Goal: Find specific page/section: Find specific page/section

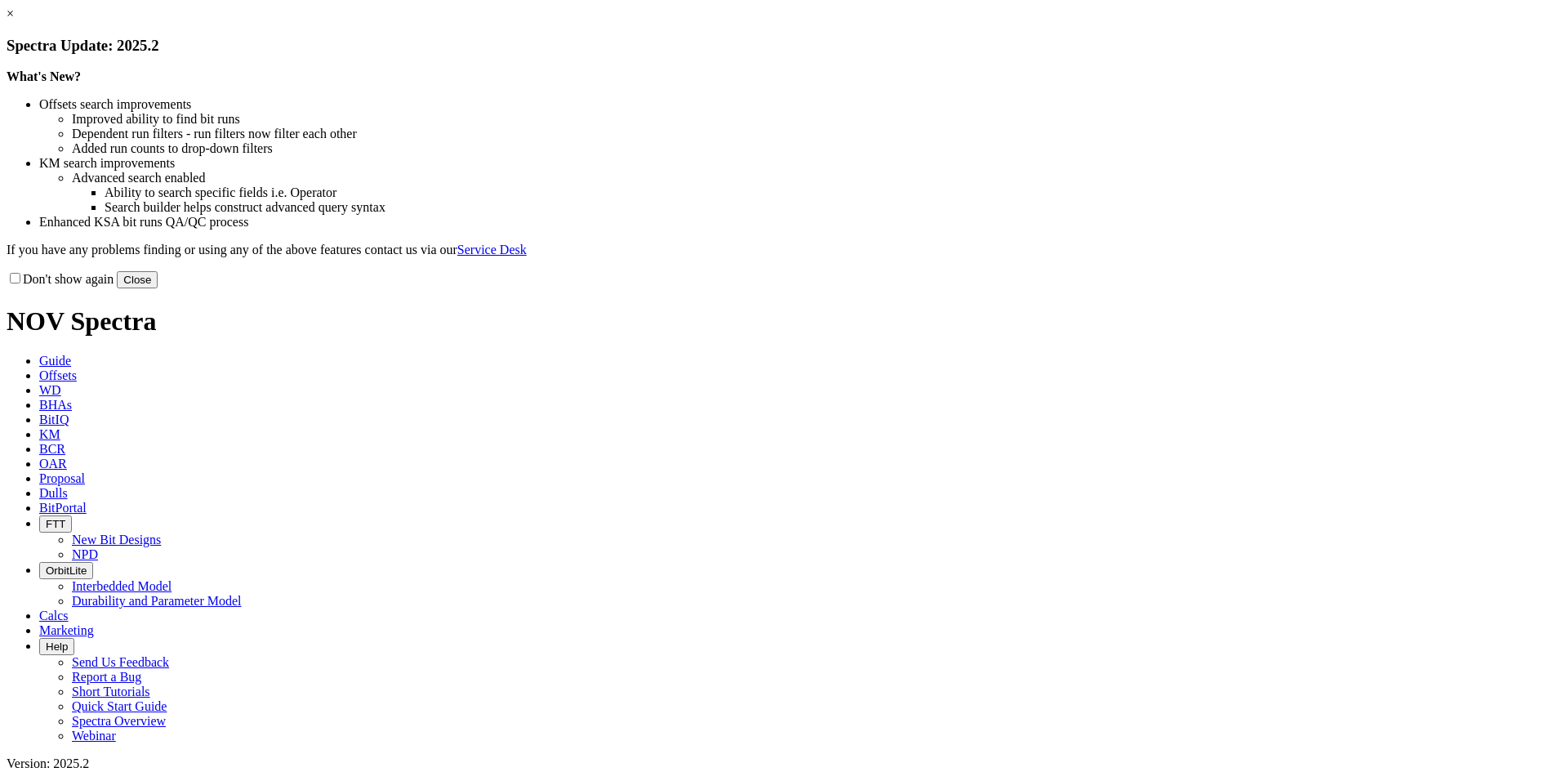
click at [14, 20] on link "×" at bounding box center [10, 13] width 7 height 14
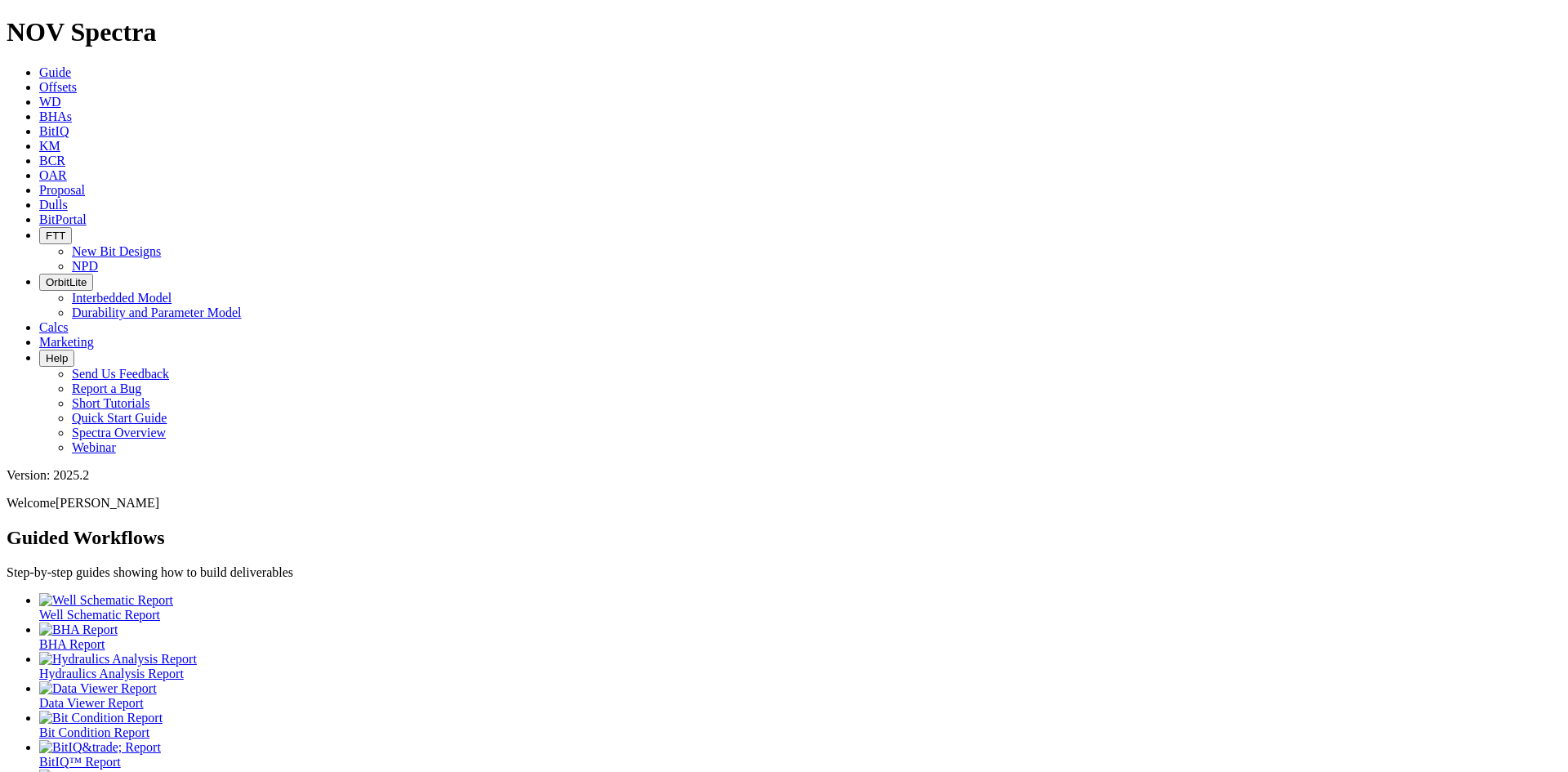
click at [68, 198] on span "Dulls" at bounding box center [54, 205] width 29 height 14
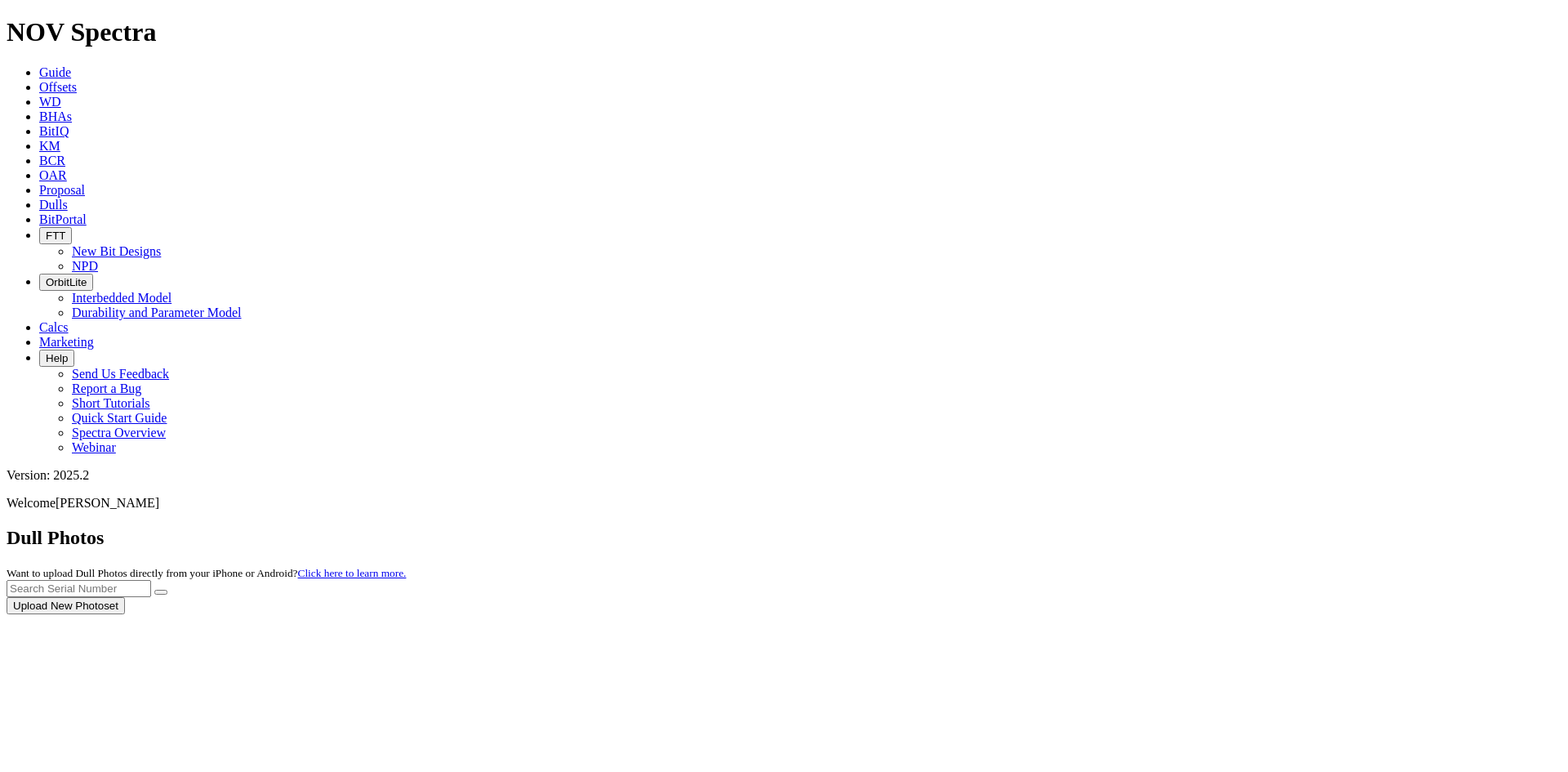
click at [1194, 615] on div at bounding box center [783, 615] width 1555 height 0
click at [151, 580] on input "text" at bounding box center [78, 589] width 144 height 18
click at [155, 590] on button "submit" at bounding box center [161, 593] width 13 height 5
click at [151, 580] on input "a320553" at bounding box center [78, 589] width 144 height 18
click at [155, 590] on button "submit" at bounding box center [161, 593] width 13 height 5
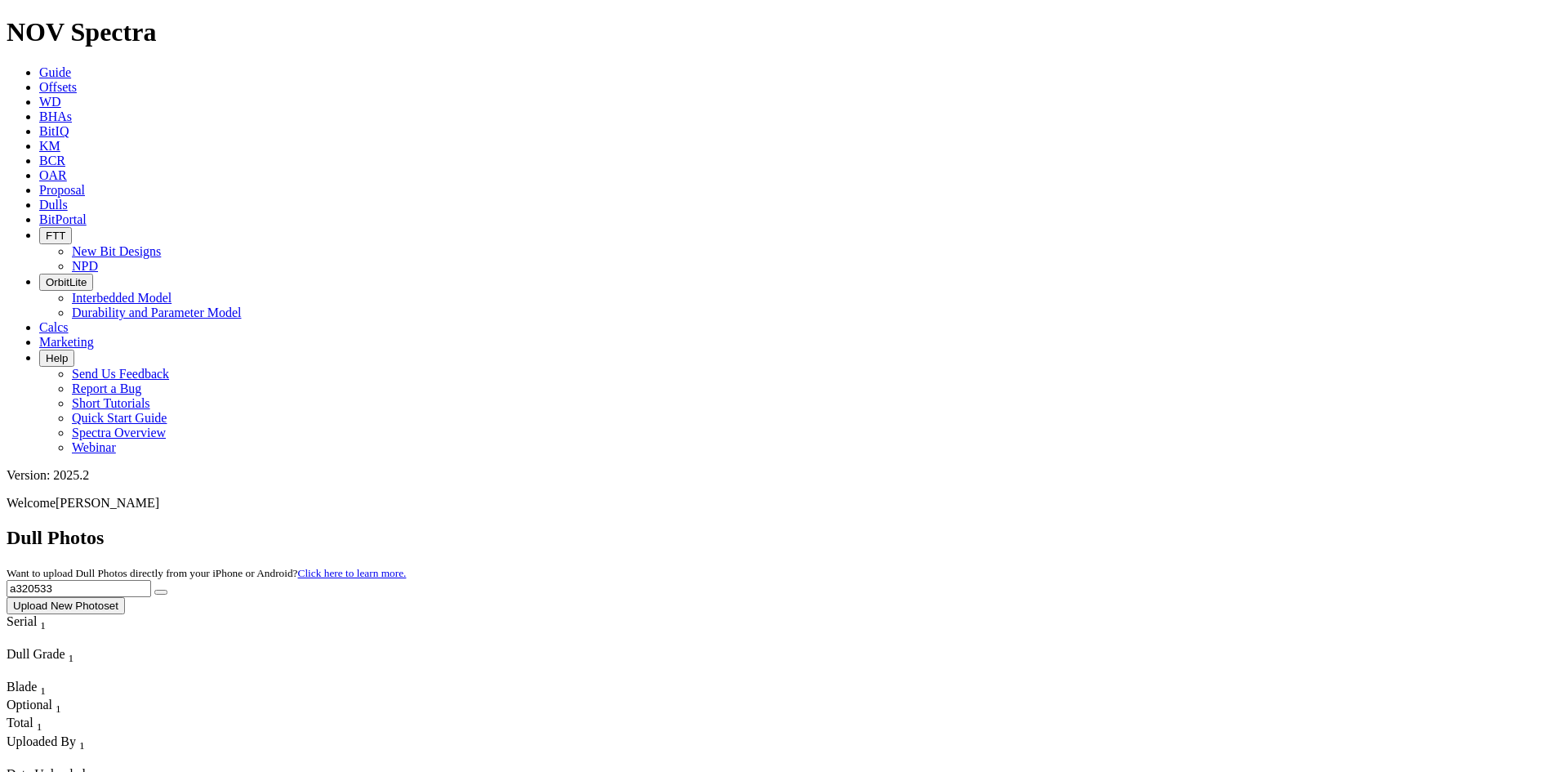
drag, startPoint x: 1227, startPoint y: 75, endPoint x: 1204, endPoint y: 84, distance: 24.7
click at [151, 580] on input "a320533" at bounding box center [78, 589] width 144 height 18
click at [155, 590] on button "submit" at bounding box center [161, 593] width 13 height 5
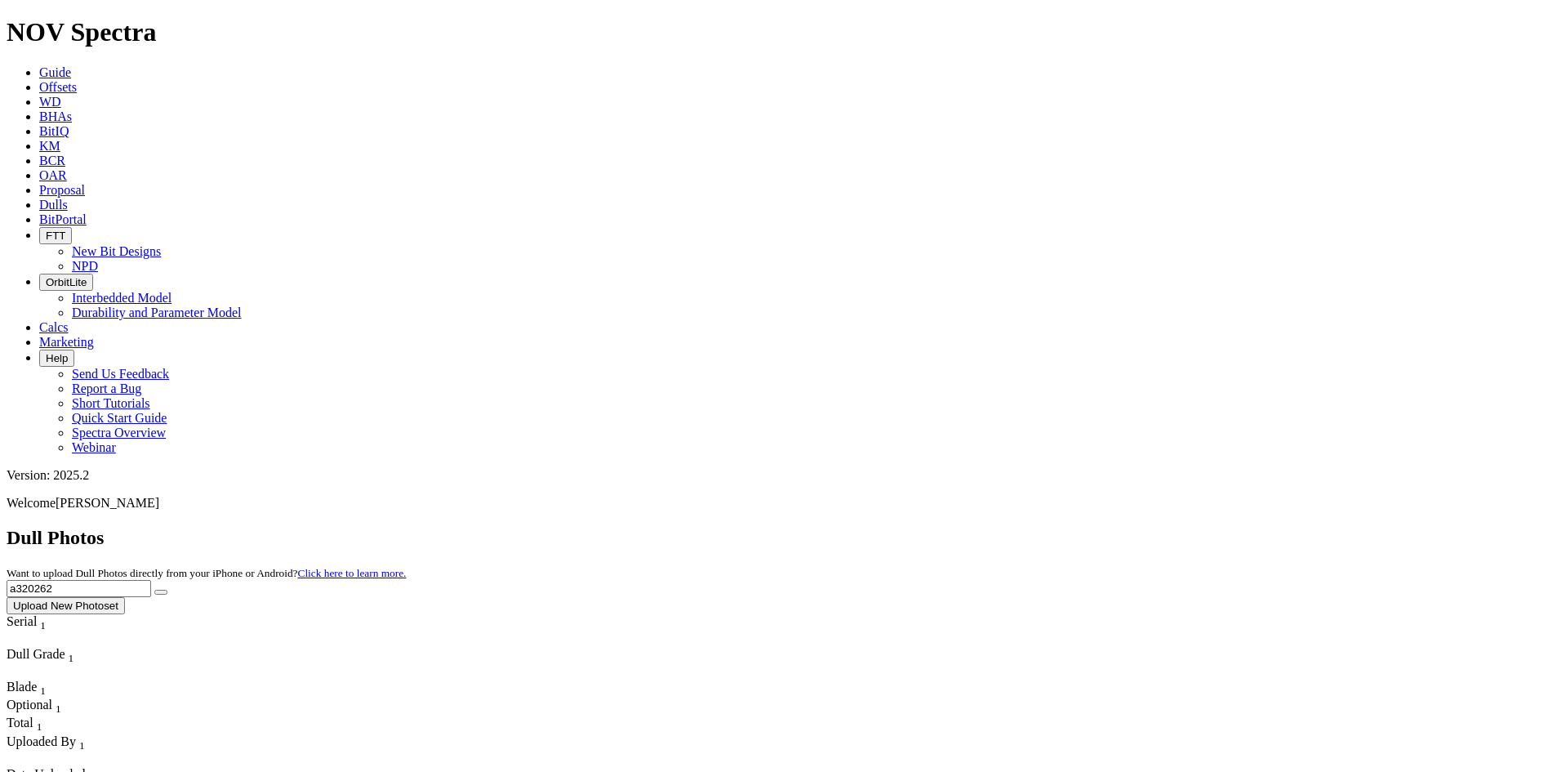
click at [151, 580] on input "a320262" at bounding box center [78, 589] width 144 height 18
type input "a320261"
click at [155, 590] on button "submit" at bounding box center [161, 593] width 13 height 5
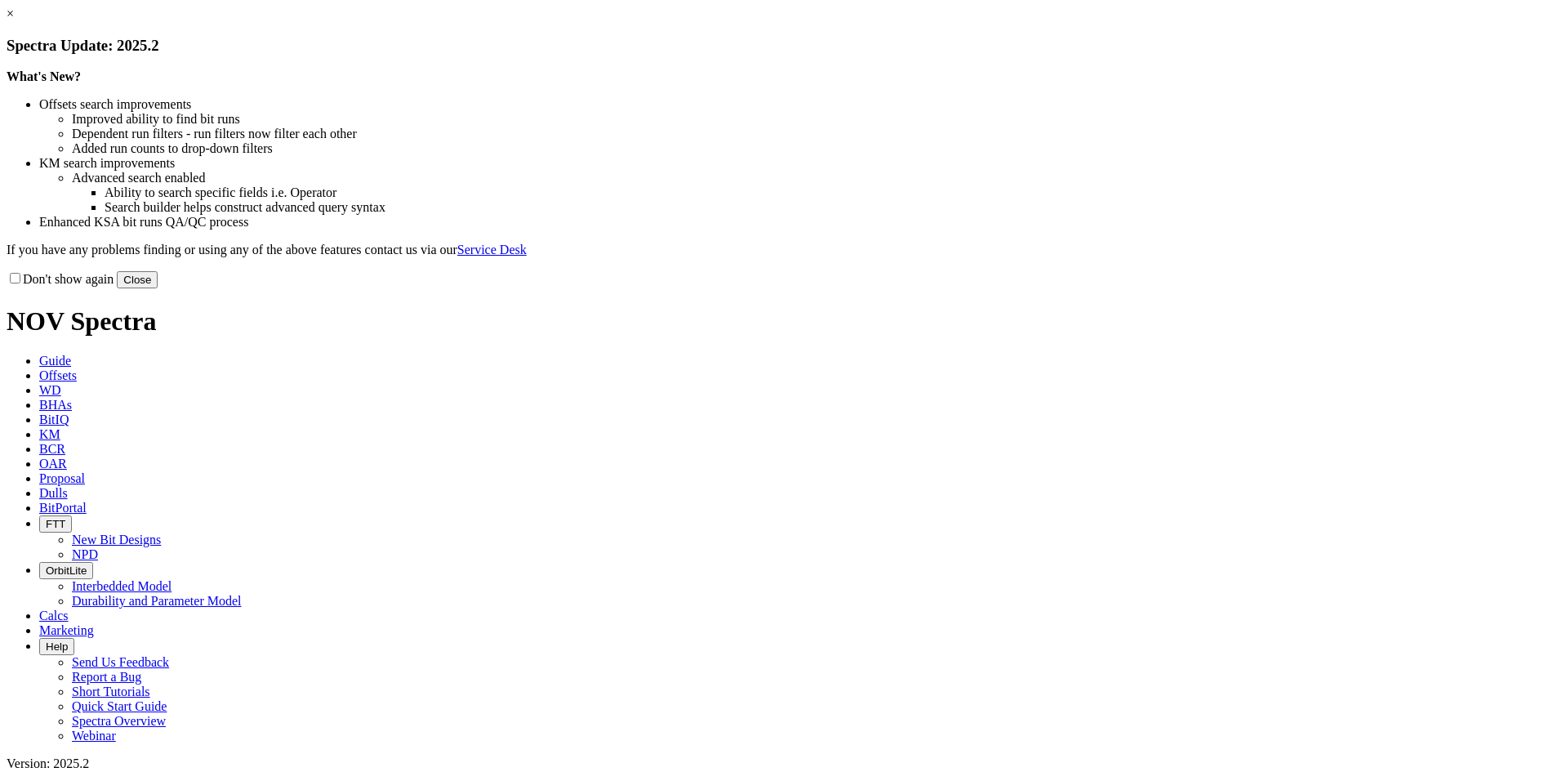
click at [157, 288] on button "Close" at bounding box center [137, 280] width 40 height 18
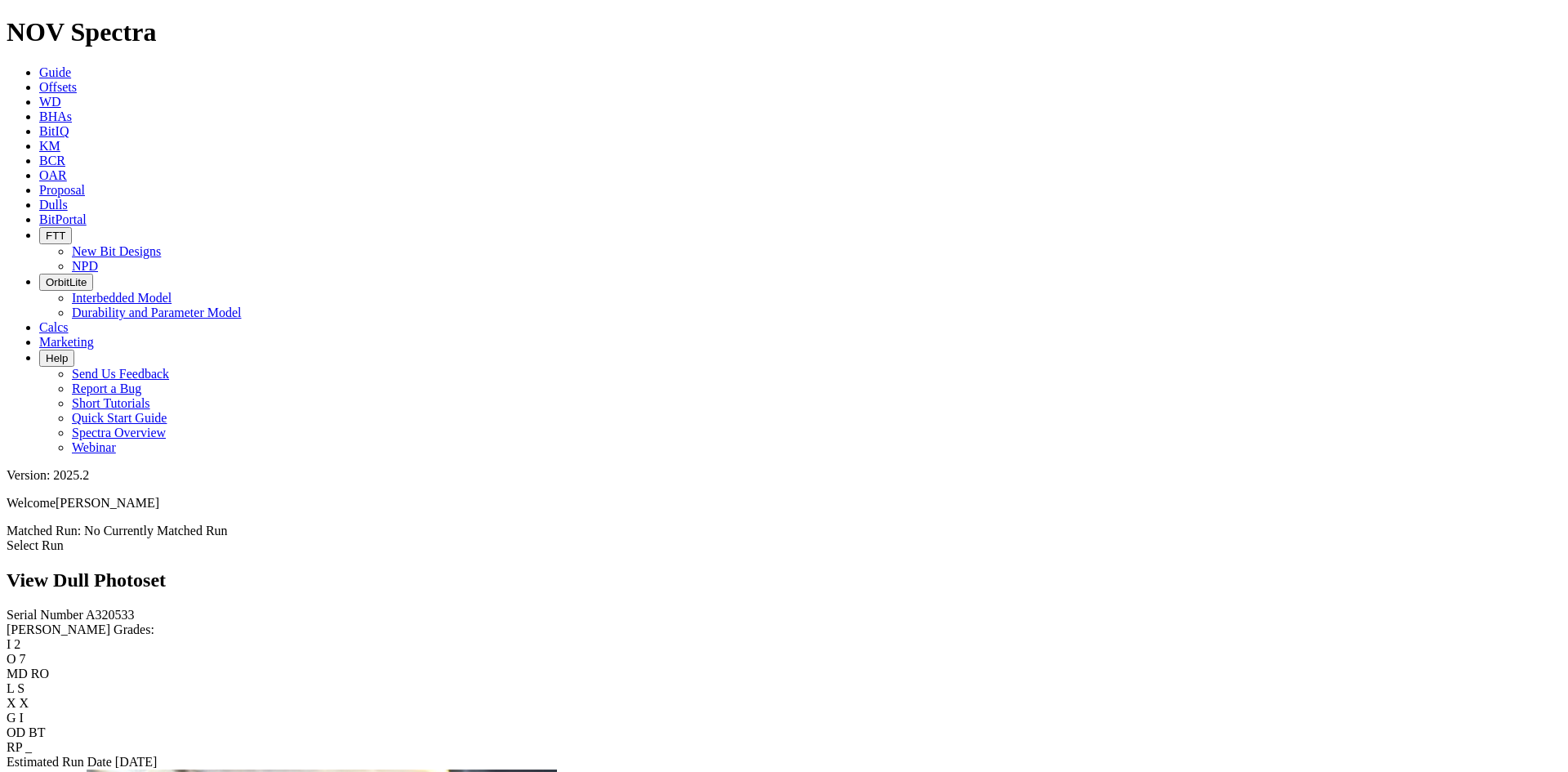
scroll to position [1495, 0]
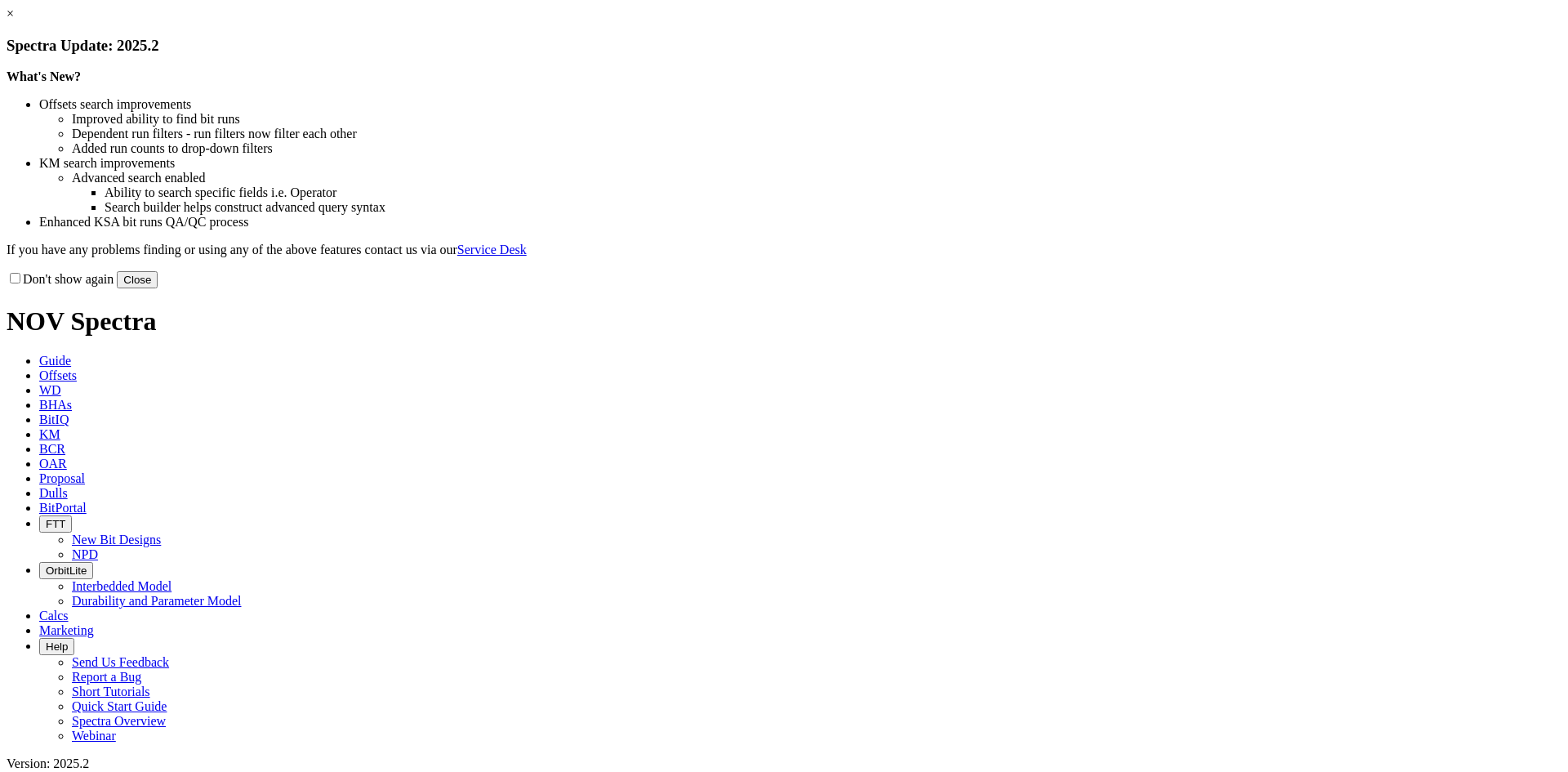
click at [157, 288] on button "Close" at bounding box center [137, 280] width 40 height 18
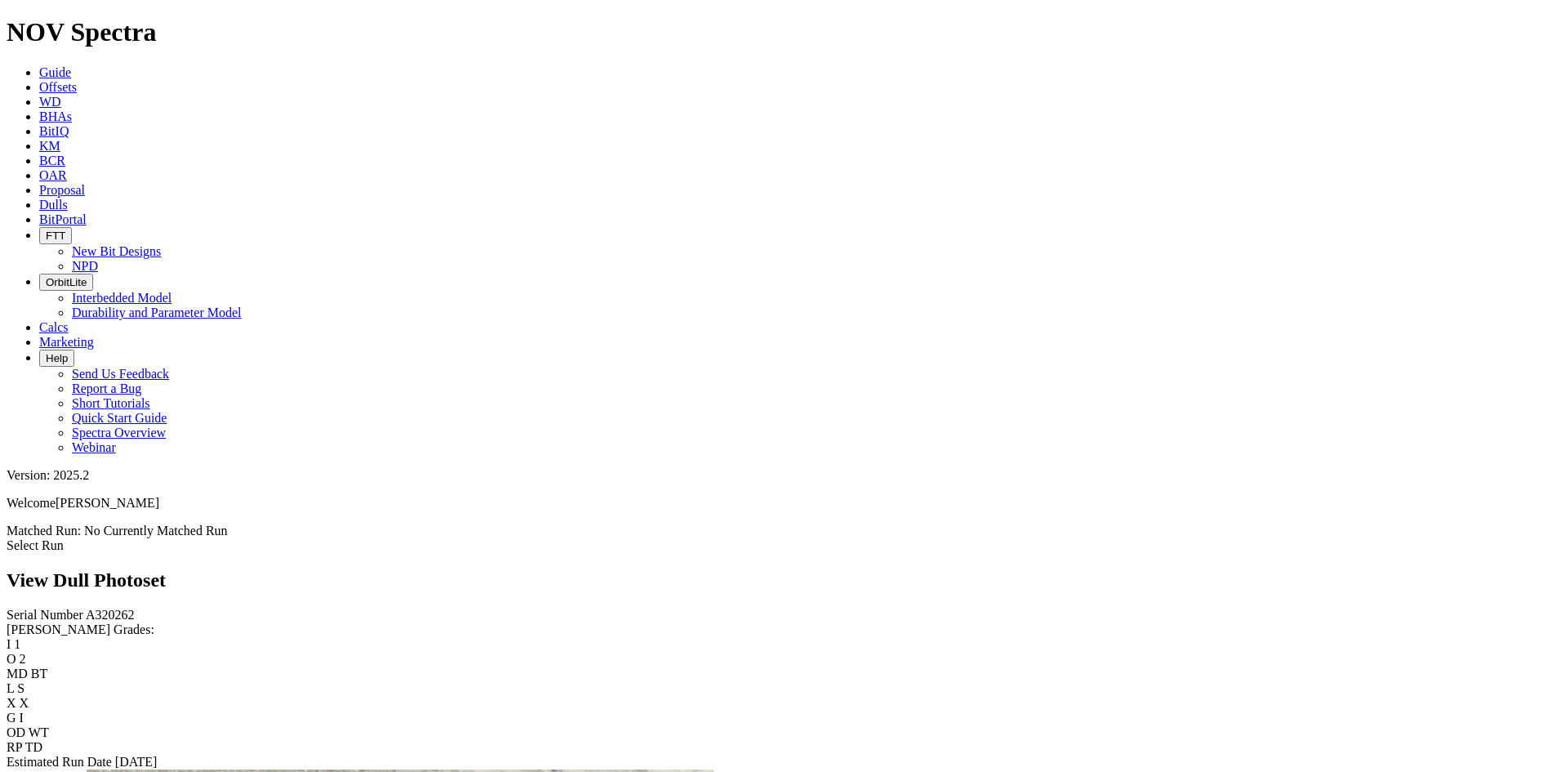
scroll to position [658, 0]
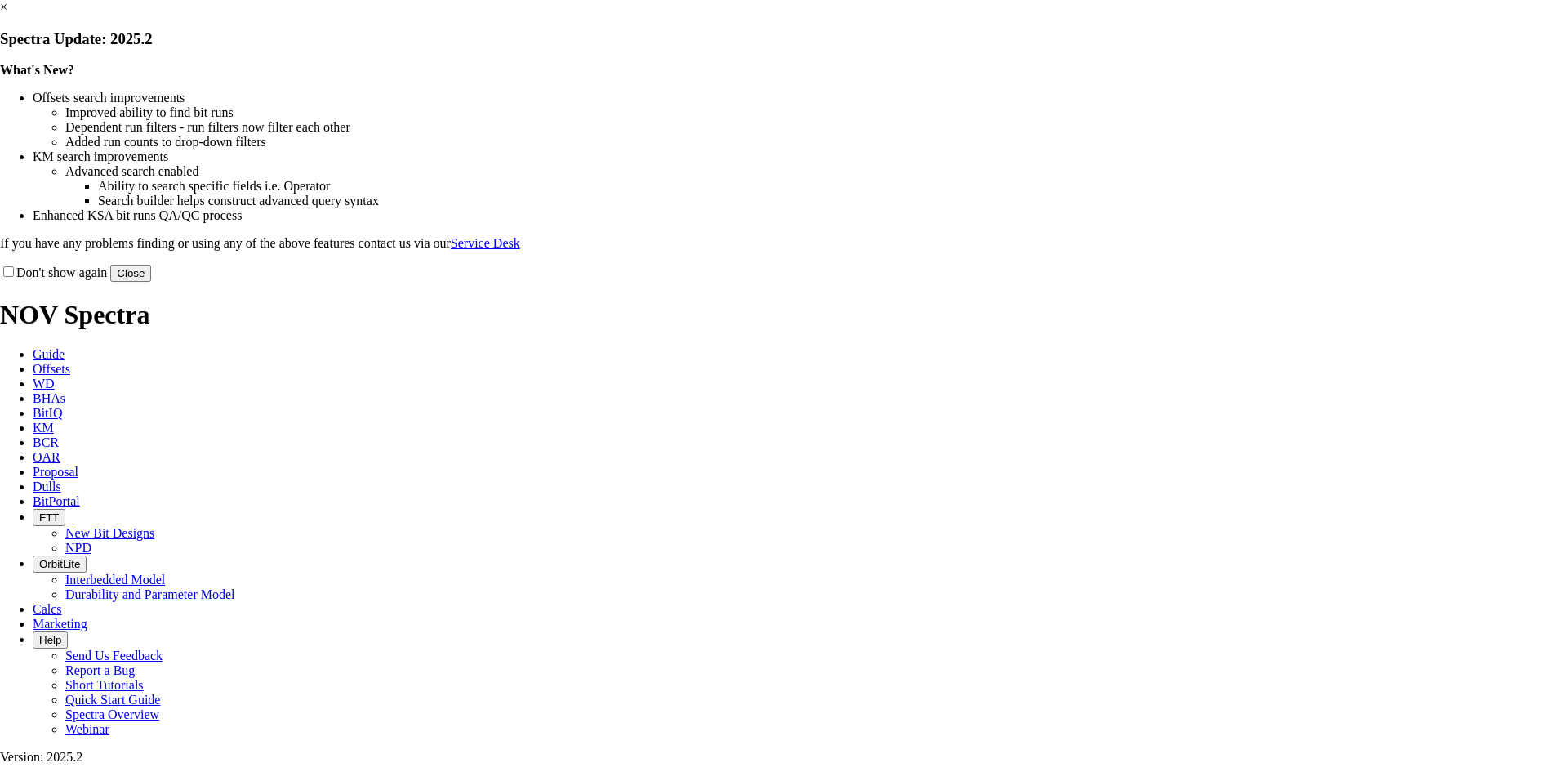
click at [151, 282] on button "Close" at bounding box center [130, 273] width 40 height 18
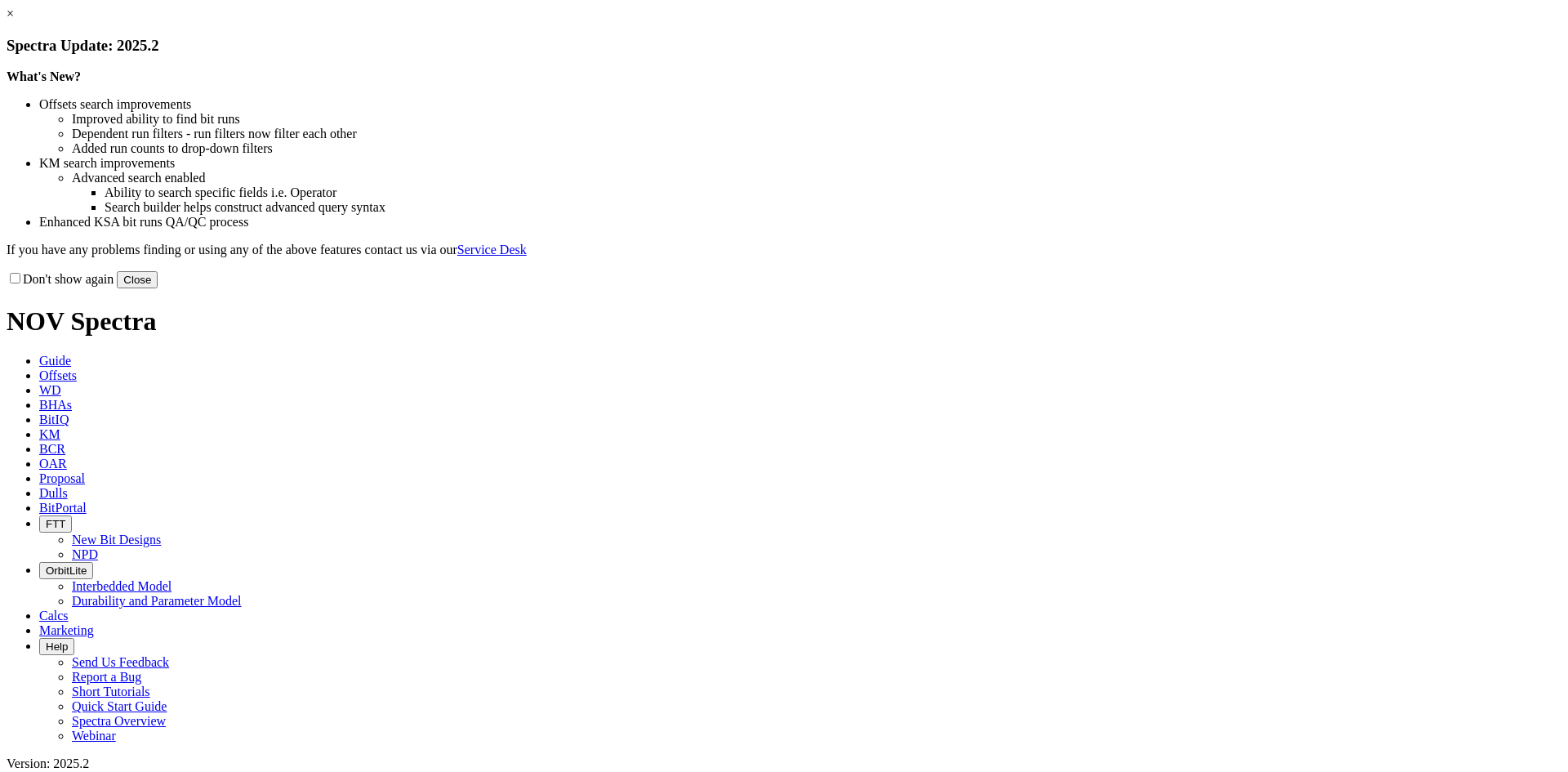
click at [157, 288] on button "Close" at bounding box center [137, 280] width 40 height 18
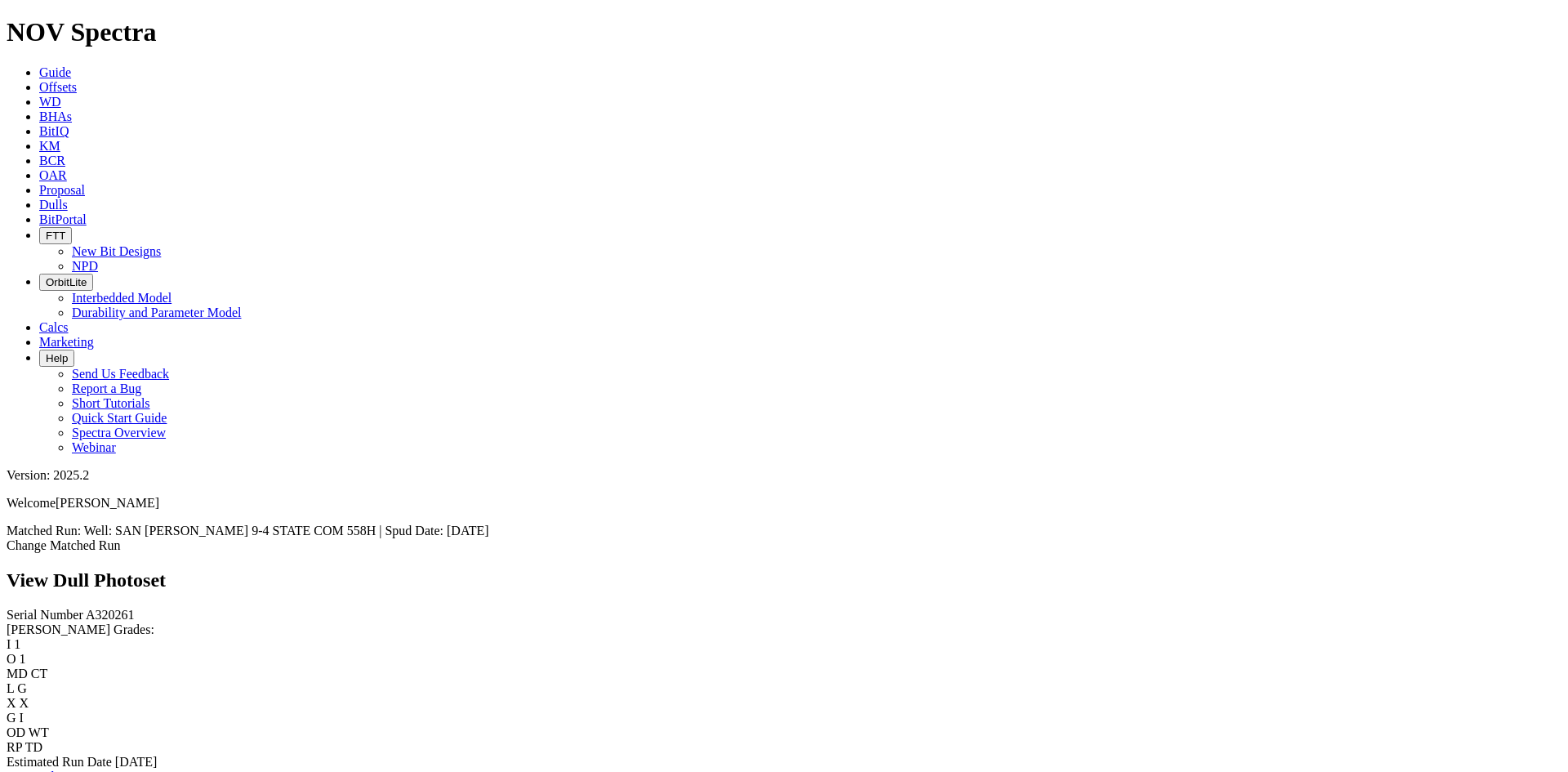
scroll to position [972, 0]
